Goal: Task Accomplishment & Management: Manage account settings

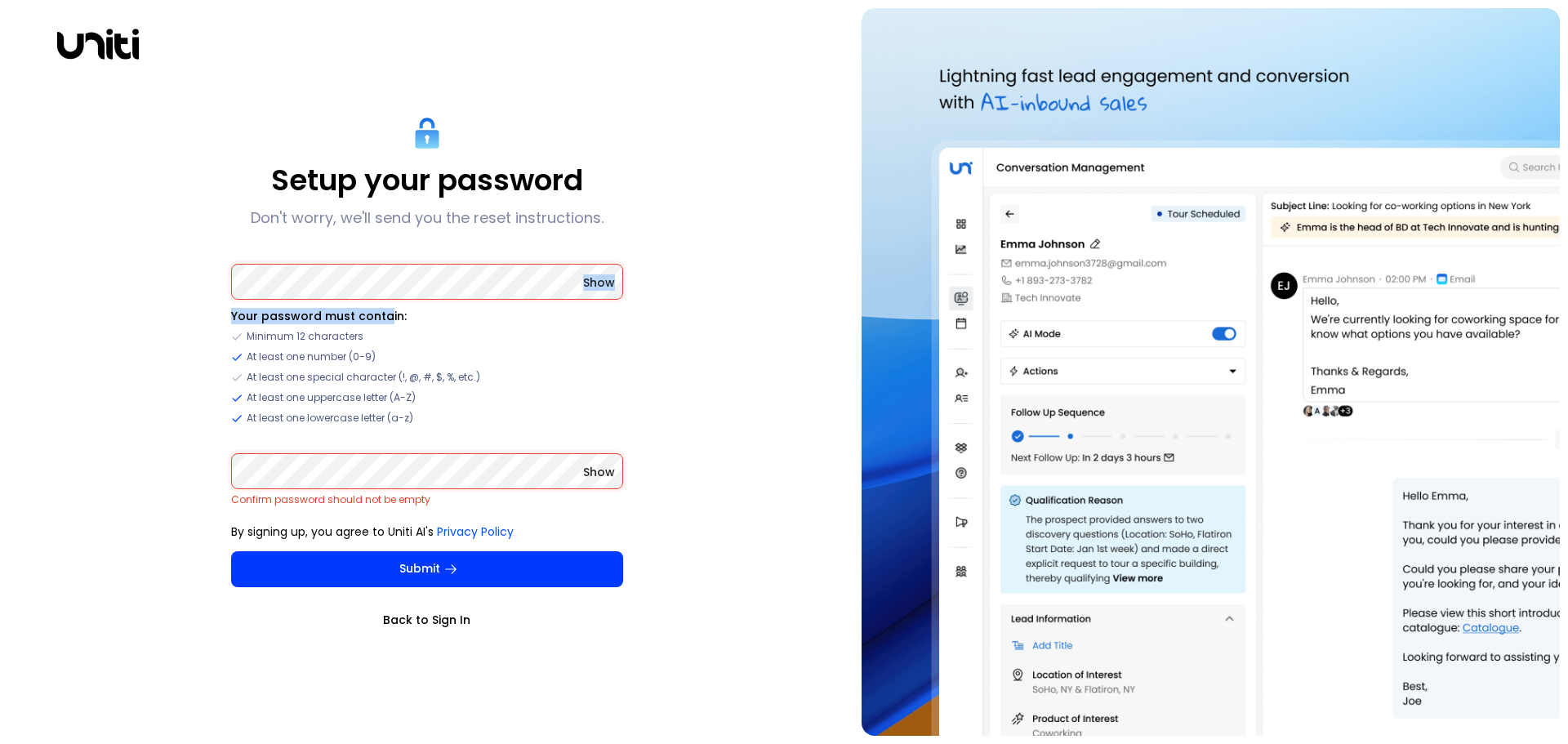
drag, startPoint x: 383, startPoint y: 300, endPoint x: 193, endPoint y: 289, distance: 190.3
click at [193, 289] on div "Setup your password Don't worry, we'll send you the reset instructions. Show Yo…" at bounding box center [426, 372] width 837 height 728
click at [186, 285] on div "Setup your password Don't worry, we'll send you the reset instructions. Show Yo…" at bounding box center [426, 372] width 837 height 728
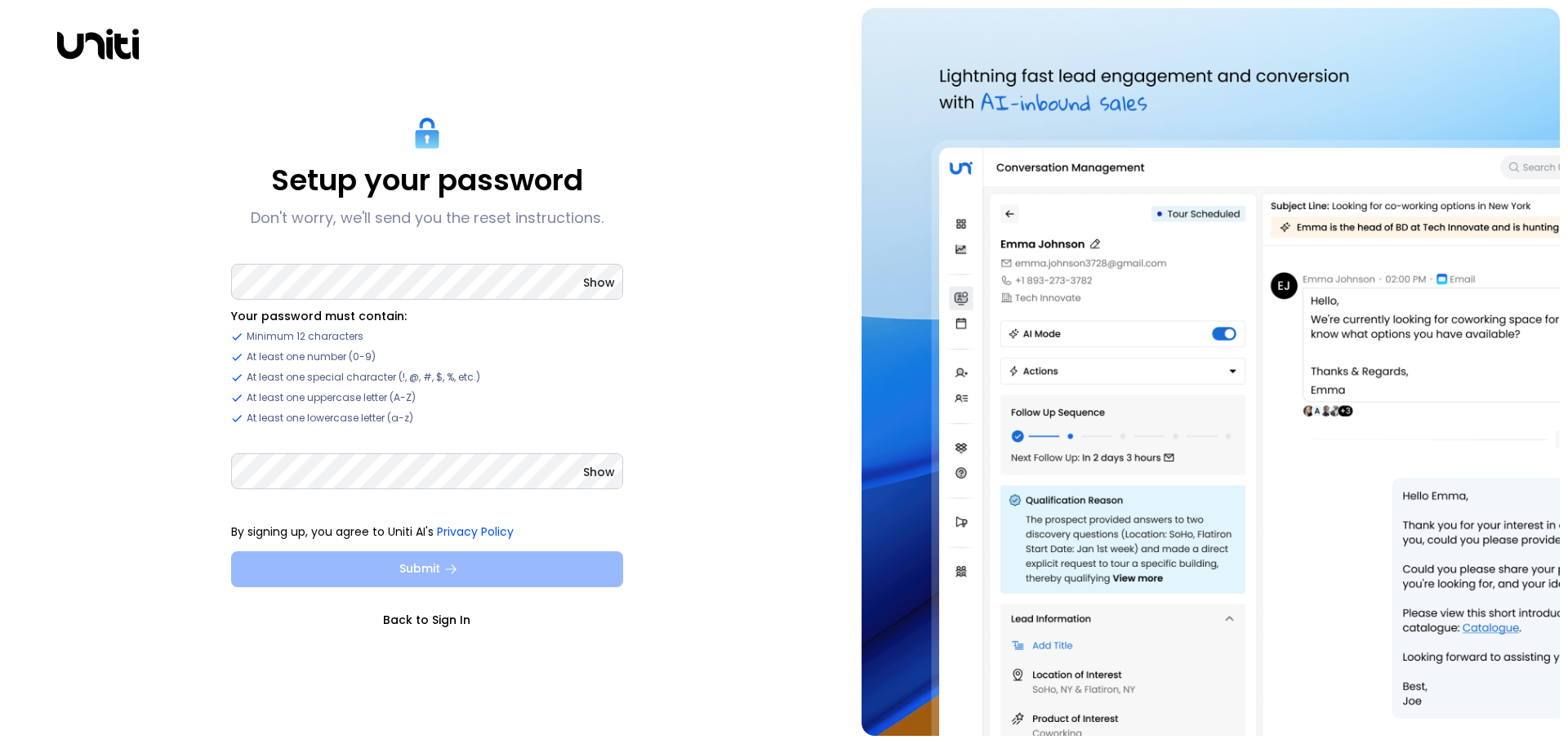
click at [359, 567] on button "Submit" at bounding box center [426, 569] width 392 height 36
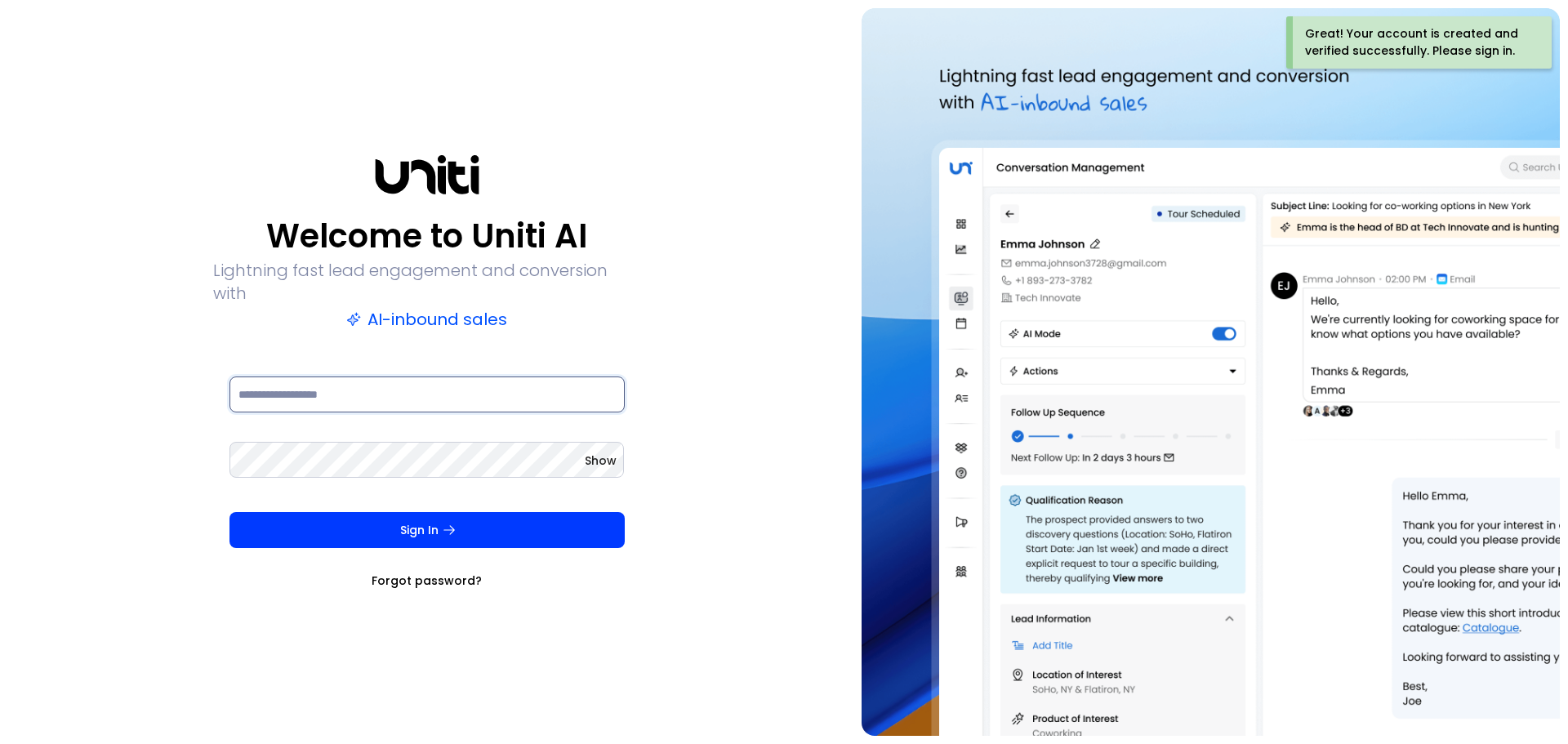
click at [437, 390] on input at bounding box center [427, 394] width 395 height 36
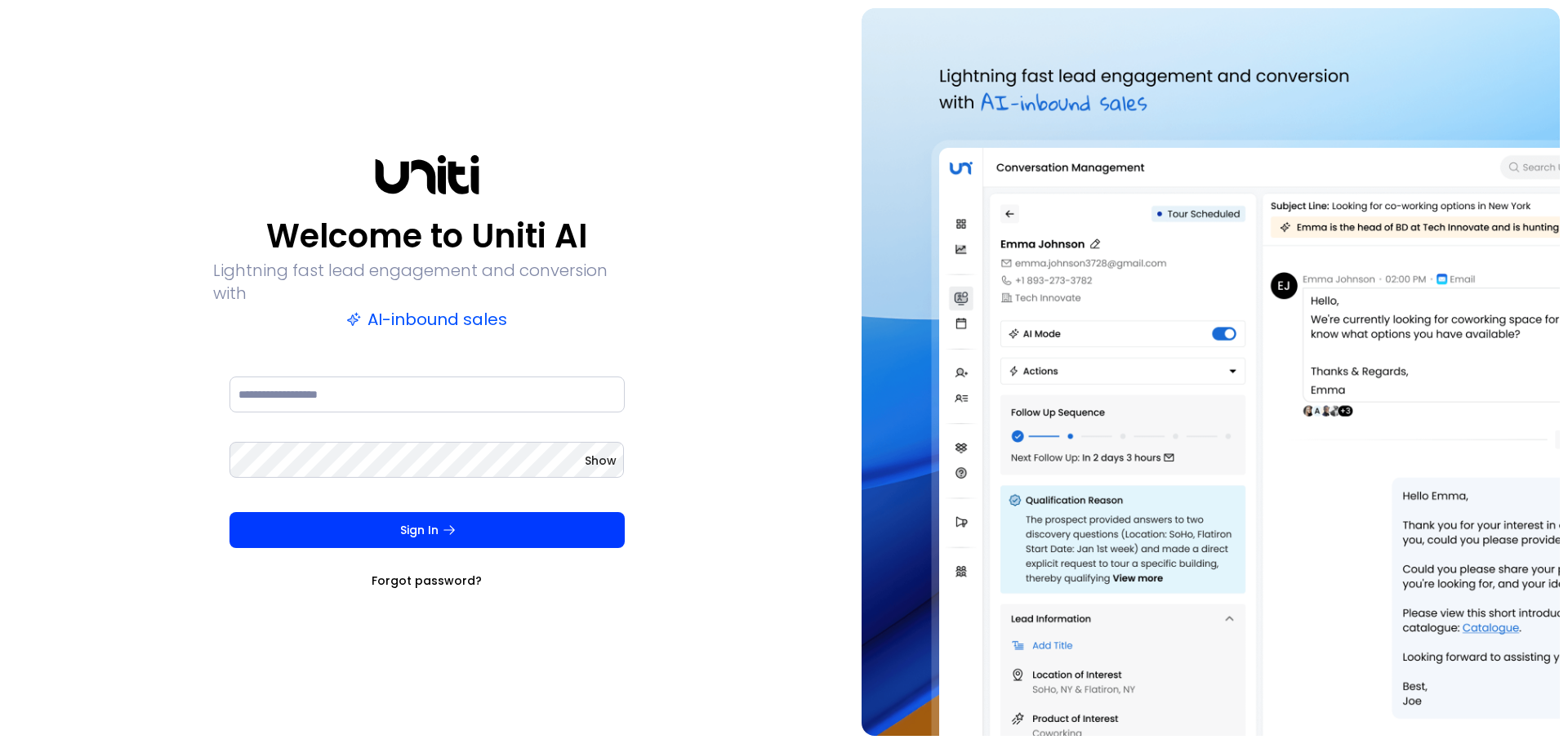
click at [770, 98] on div "Welcome to Uniti AI Lightning fast lead engagement and conversion with AI-inbou…" at bounding box center [426, 372] width 837 height 728
click at [458, 376] on input at bounding box center [427, 394] width 395 height 36
type input "**********"
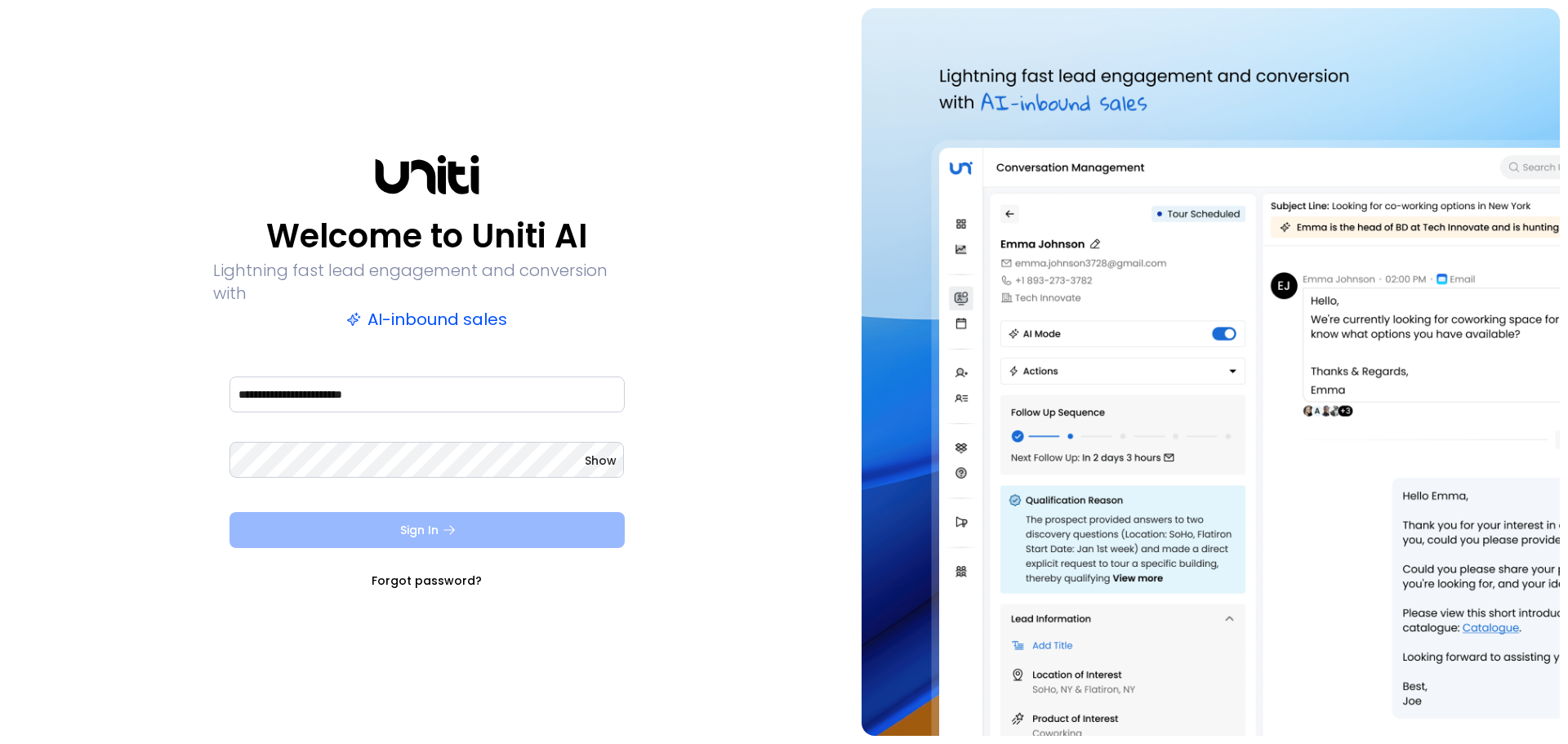
click at [337, 524] on button "Sign In" at bounding box center [427, 530] width 395 height 36
